Goal: Task Accomplishment & Management: Manage account settings

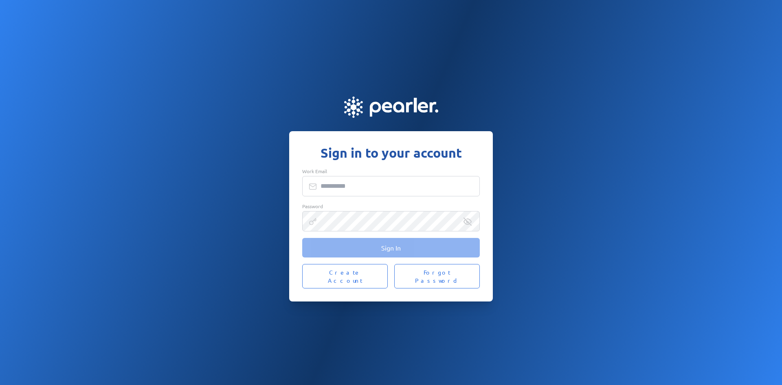
click at [347, 193] on input "Work Email" at bounding box center [390, 186] width 177 height 20
type input "**********"
